Goal: Task Accomplishment & Management: Manage account settings

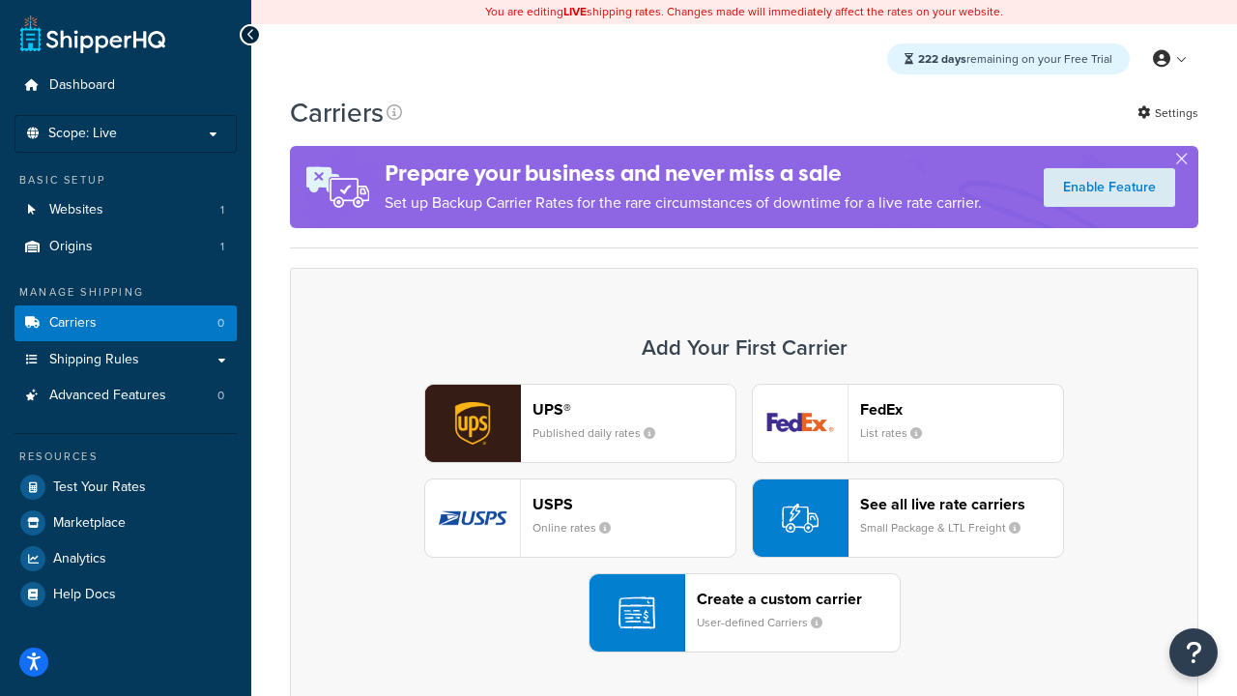
click at [744, 518] on div "UPS® Published daily rates FedEx List rates USPS Online rates See all live rate…" at bounding box center [744, 518] width 868 height 269
click at [961, 409] on header "FedEx" at bounding box center [961, 409] width 203 height 18
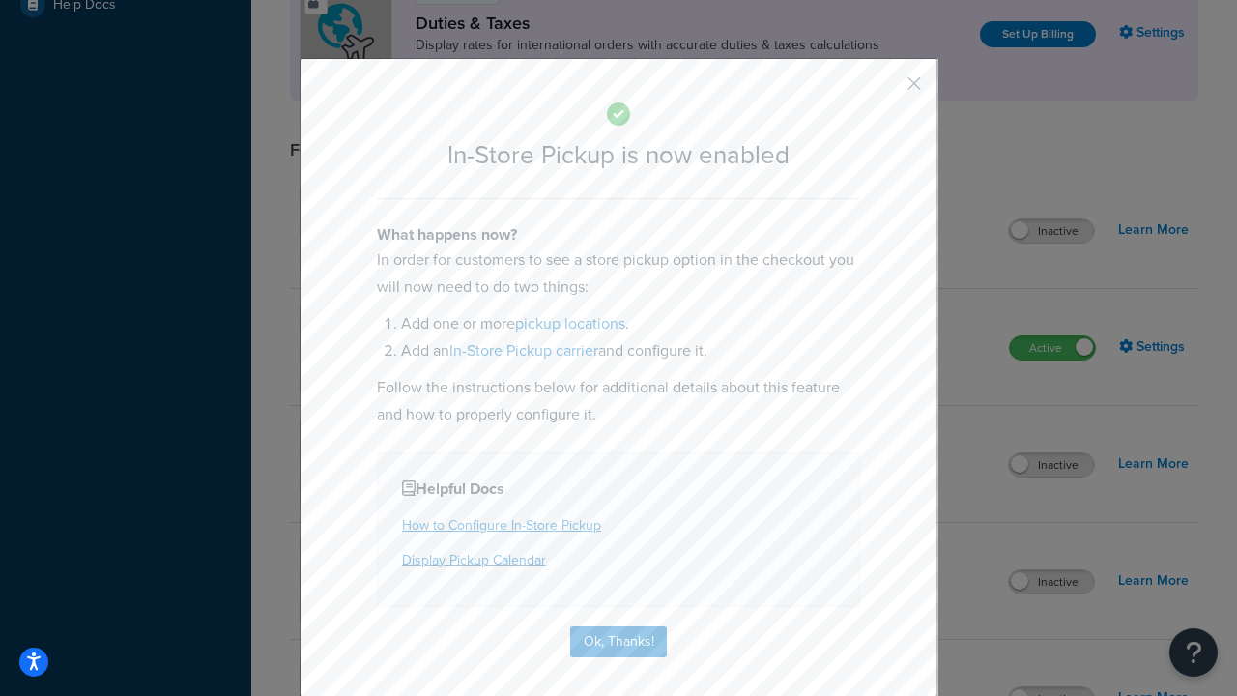
click at [885, 90] on button "button" at bounding box center [885, 90] width 5 height 5
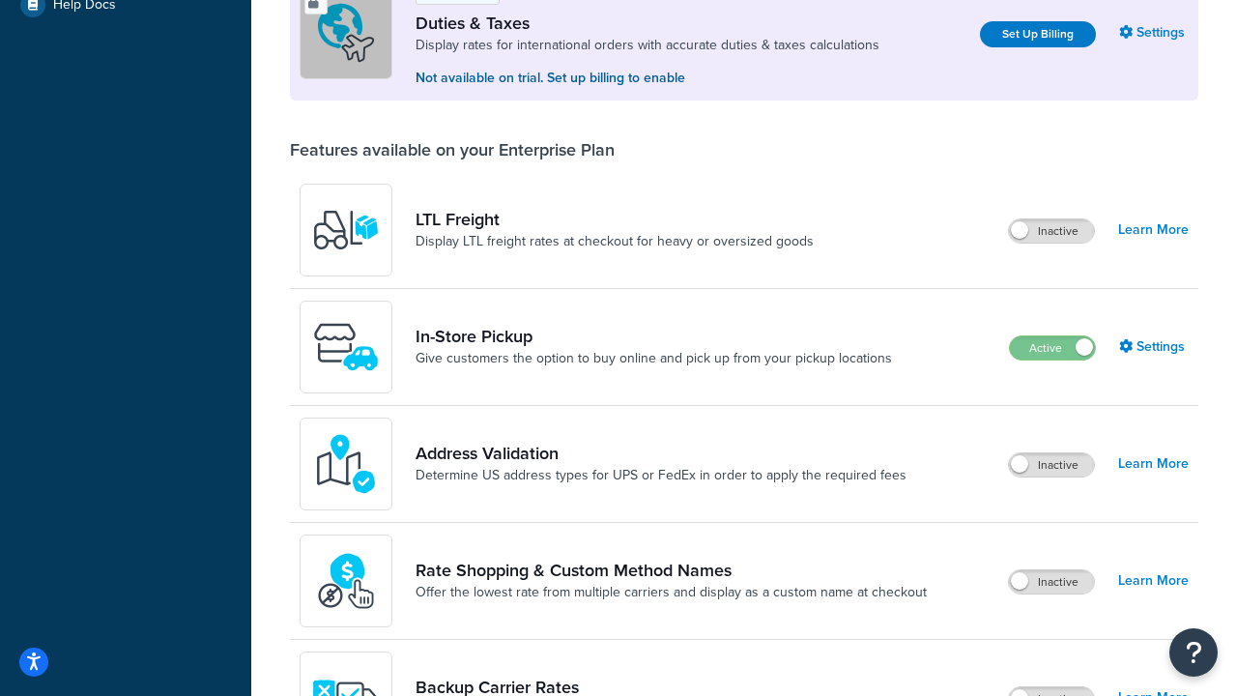
scroll to position [589, 0]
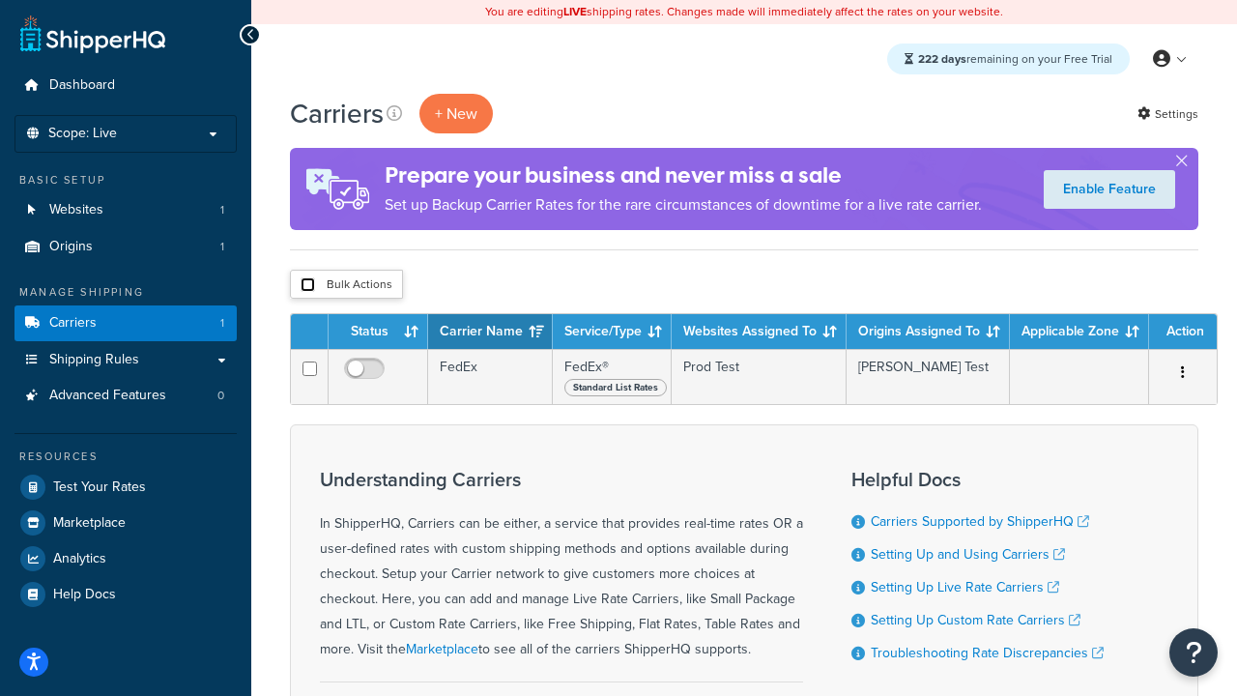
click at [307, 285] on input "checkbox" at bounding box center [307, 284] width 14 height 14
checkbox input "true"
click at [0, 0] on button "Delete" at bounding box center [0, 0] width 0 height 0
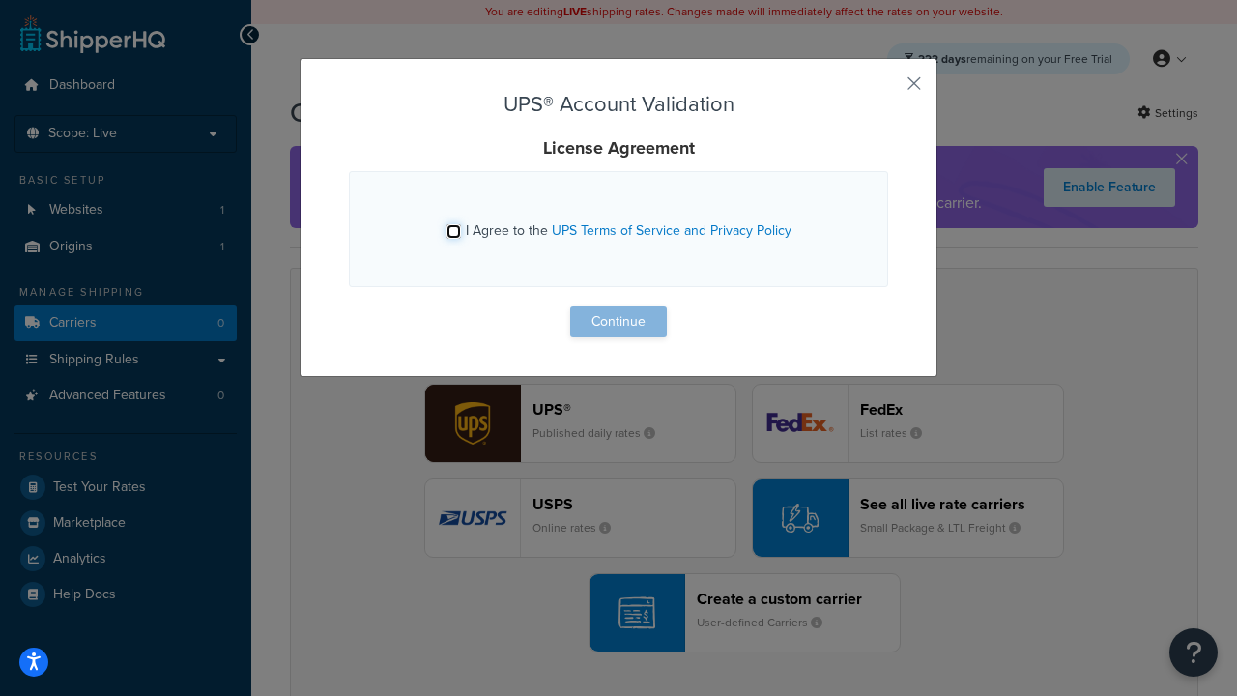
click at [453, 231] on input "I Agree to the UPS Terms of Service and Privacy Policy" at bounding box center [453, 231] width 14 height 14
checkbox input "true"
click at [618, 322] on button "Continue" at bounding box center [618, 321] width 97 height 31
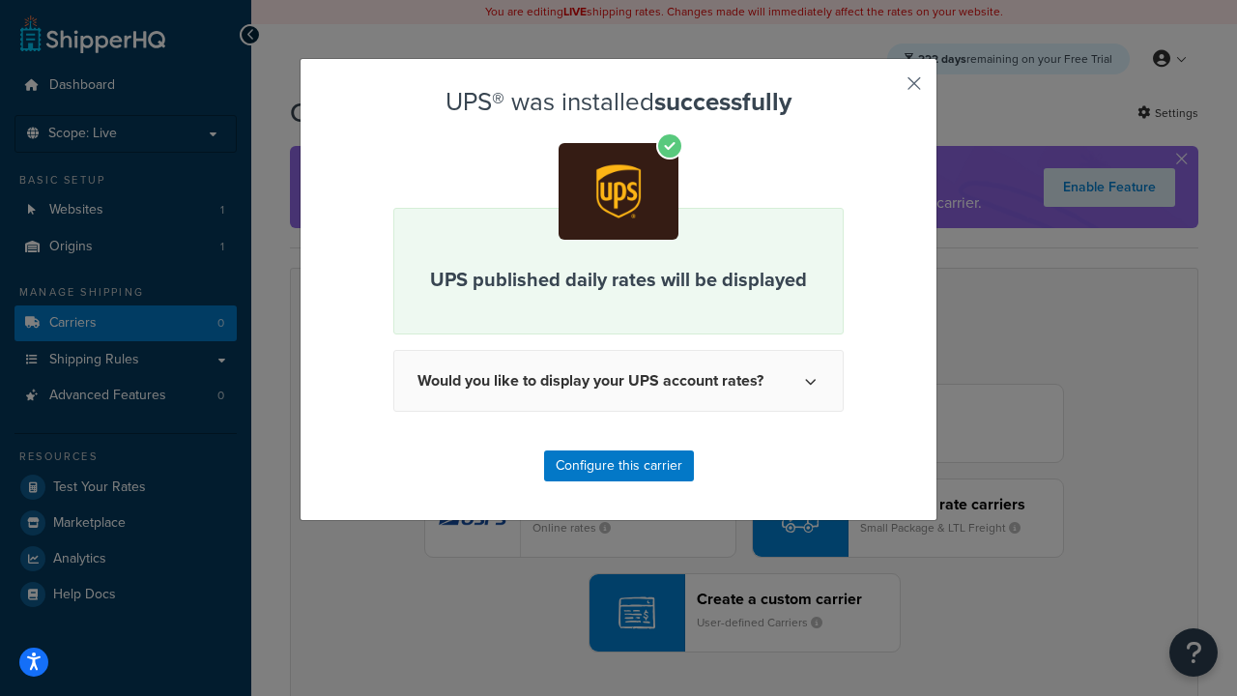
click at [885, 90] on button "button" at bounding box center [885, 90] width 5 height 5
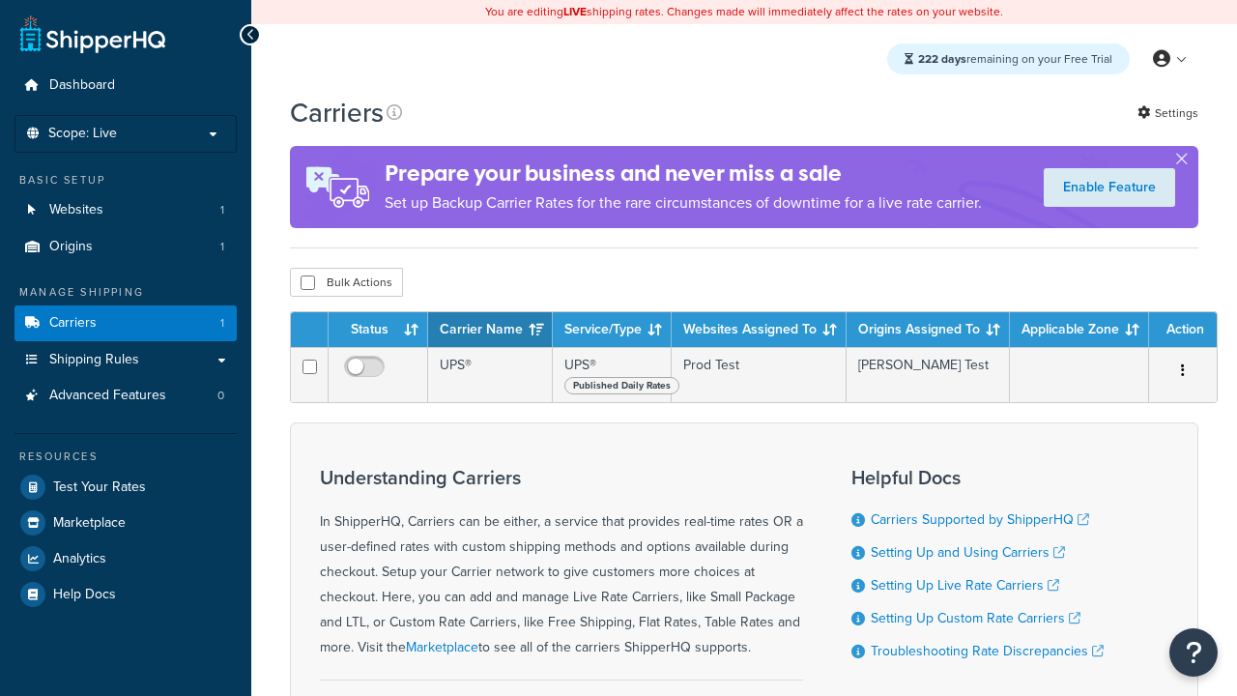
click at [378, 330] on th "Status" at bounding box center [378, 329] width 100 height 35
click at [378, 332] on th "Status" at bounding box center [378, 329] width 100 height 35
click at [490, 332] on th "Carrier Name" at bounding box center [490, 329] width 125 height 35
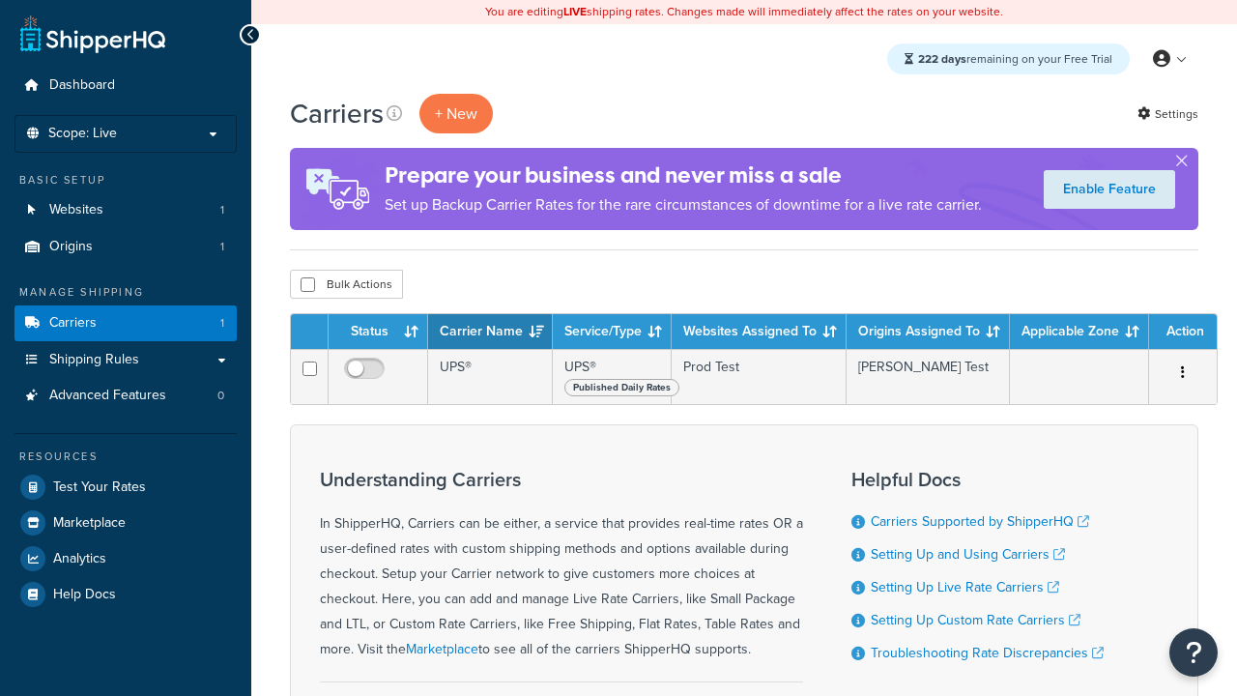
click at [490, 332] on th "Carrier Name" at bounding box center [490, 331] width 125 height 35
click at [612, 332] on th "Service/Type" at bounding box center [612, 331] width 119 height 35
click at [758, 332] on th "Websites Assigned To" at bounding box center [758, 331] width 175 height 35
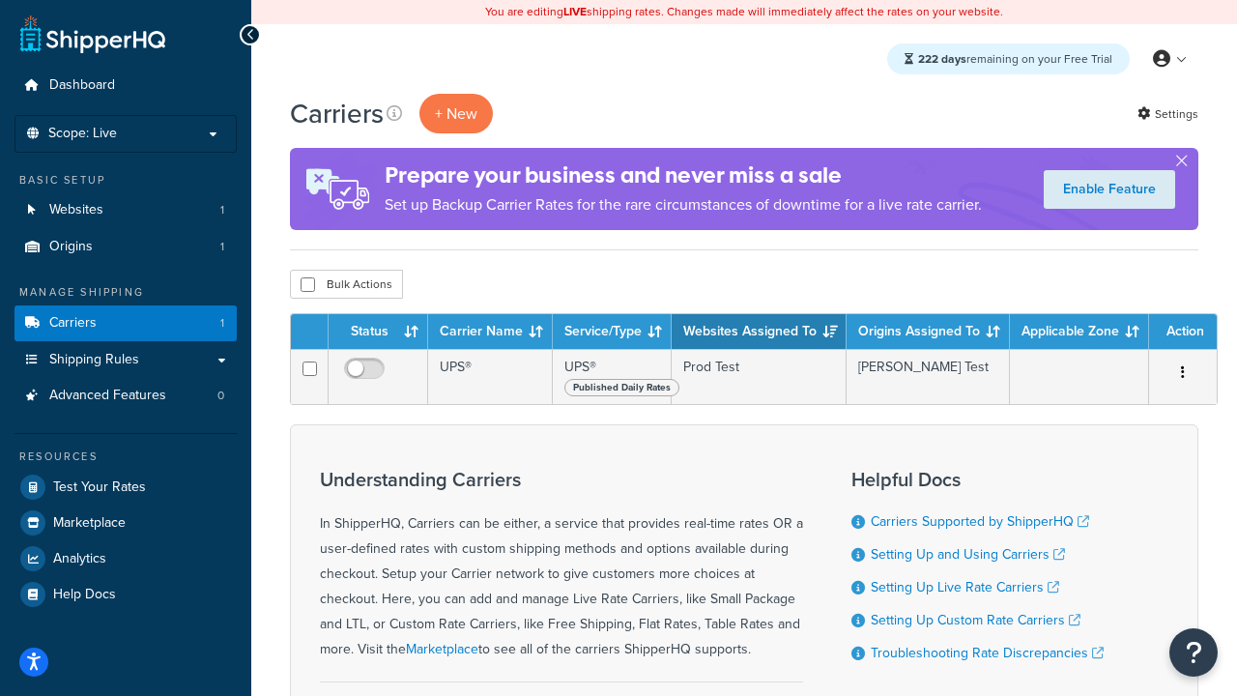
click at [758, 332] on th "Websites Assigned To" at bounding box center [758, 331] width 175 height 35
click at [927, 332] on th "Origins Assigned To" at bounding box center [927, 331] width 163 height 35
click at [1079, 332] on th "Applicable Zone" at bounding box center [1079, 331] width 139 height 35
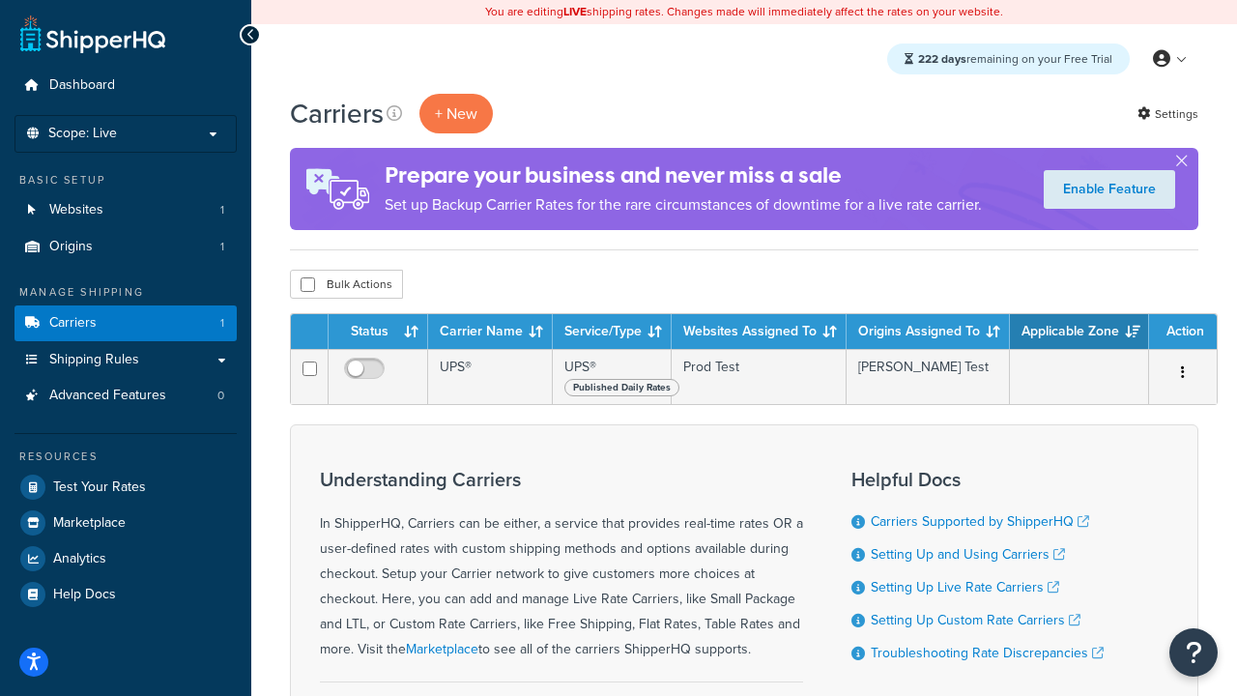
click at [1182, 332] on th "Action" at bounding box center [1183, 331] width 68 height 35
click at [394, 113] on icon at bounding box center [393, 112] width 15 height 15
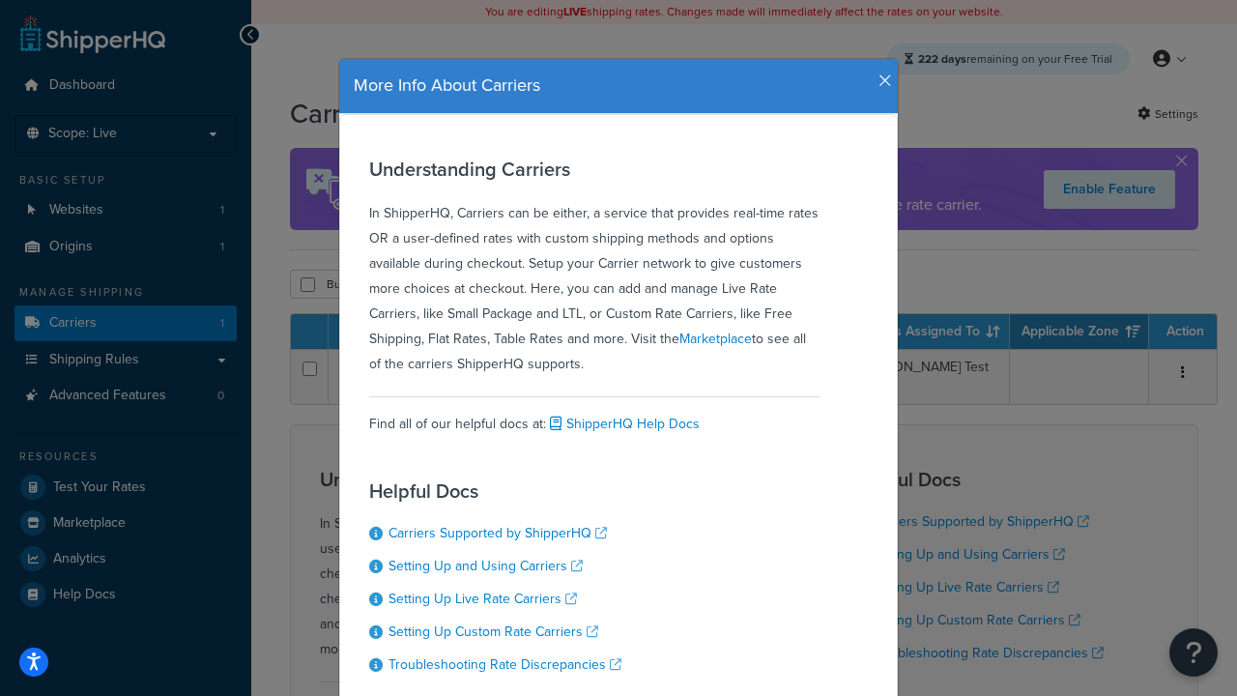
click at [880, 73] on icon "button" at bounding box center [885, 80] width 14 height 17
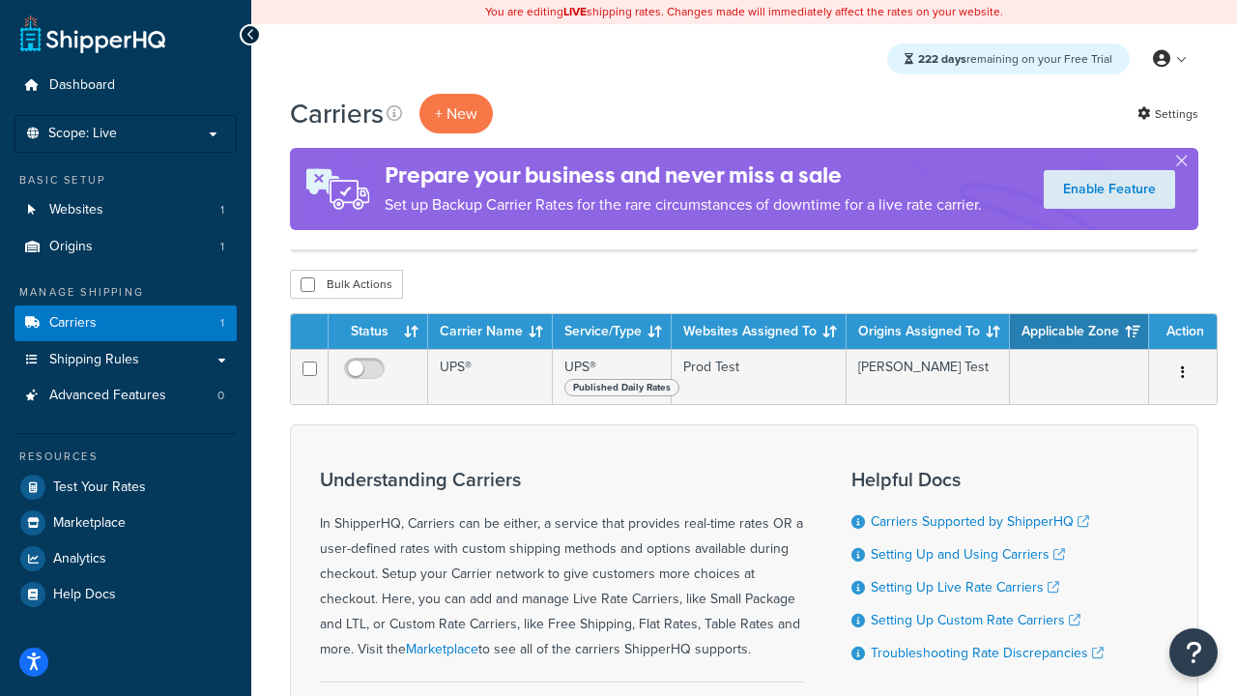
scroll to position [203, 0]
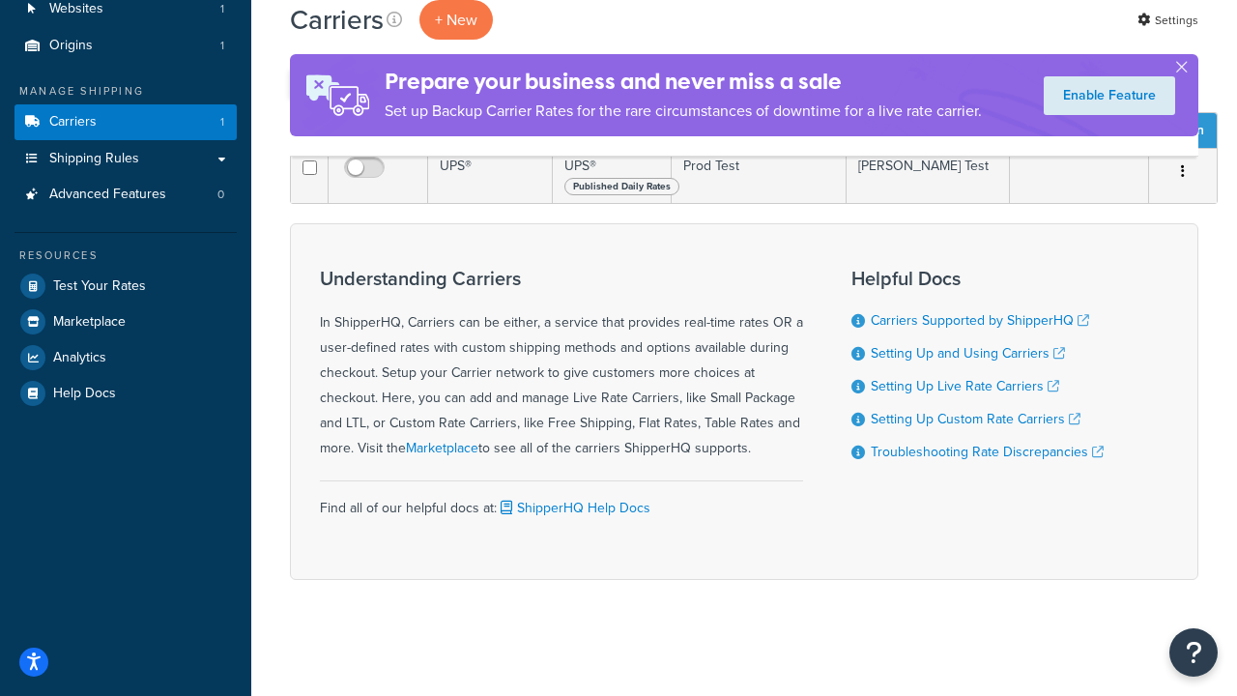
click at [307, 91] on input "checkbox" at bounding box center [307, 83] width 14 height 14
checkbox input "true"
click at [0, 0] on button "Delete" at bounding box center [0, 0] width 0 height 0
